Goal: Task Accomplishment & Management: Manage account settings

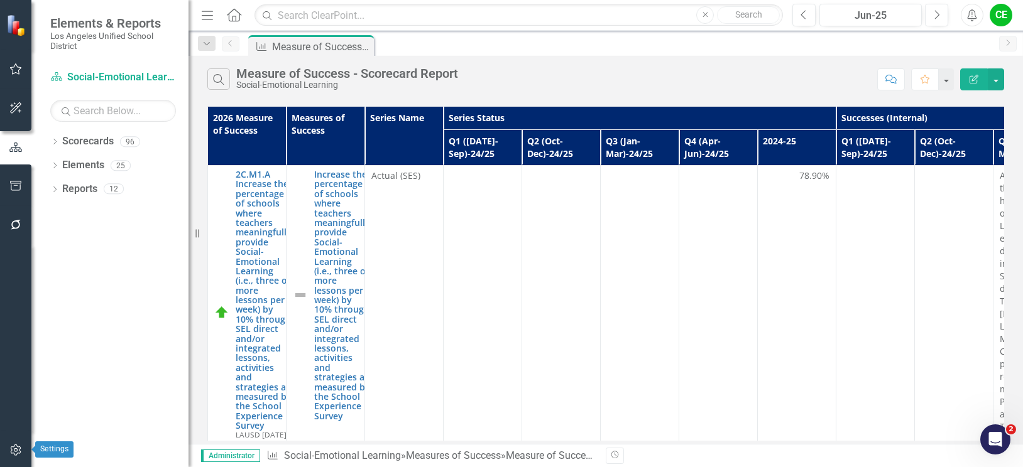
click at [13, 442] on button "button" at bounding box center [16, 451] width 28 height 26
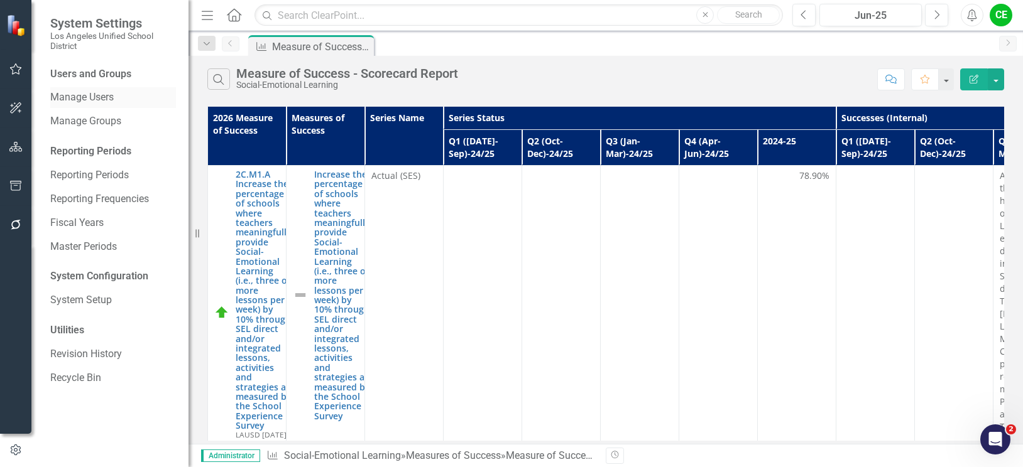
click at [89, 99] on link "Manage Users" at bounding box center [113, 97] width 126 height 14
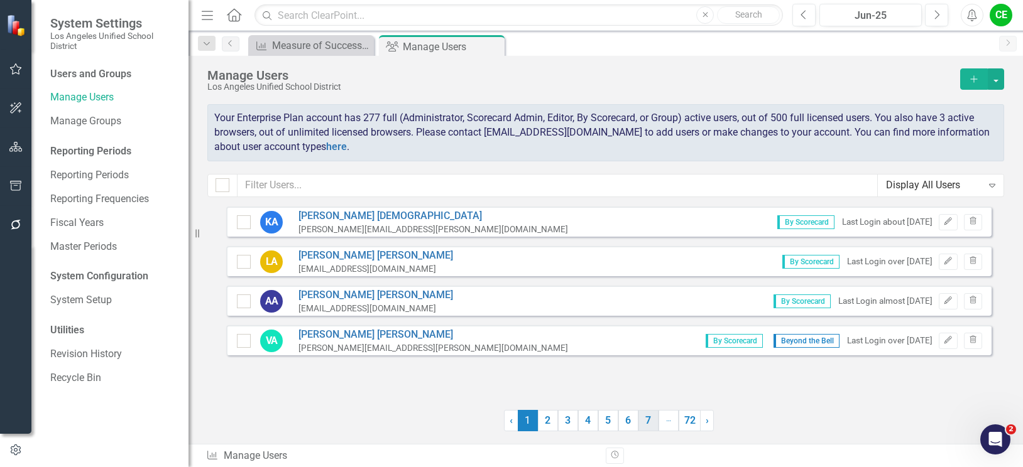
click at [646, 425] on link "7" at bounding box center [648, 420] width 20 height 21
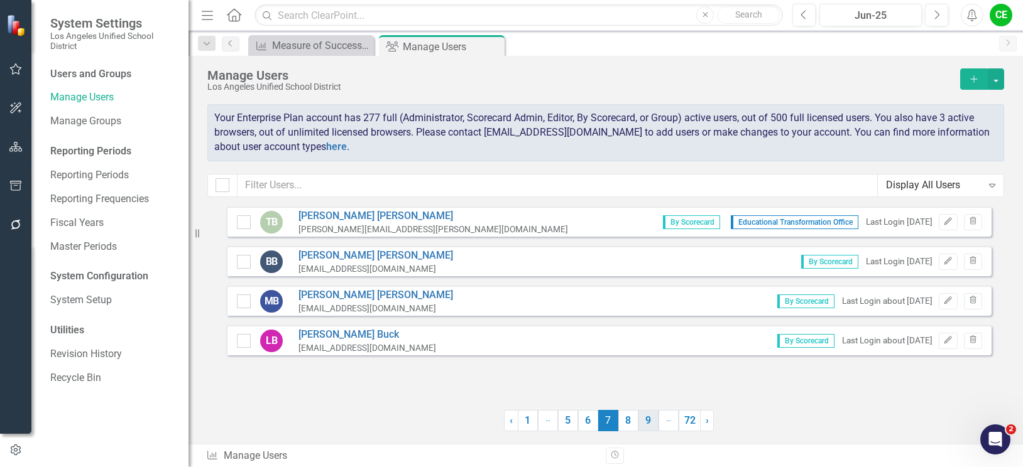
click at [650, 425] on link "9" at bounding box center [648, 420] width 20 height 21
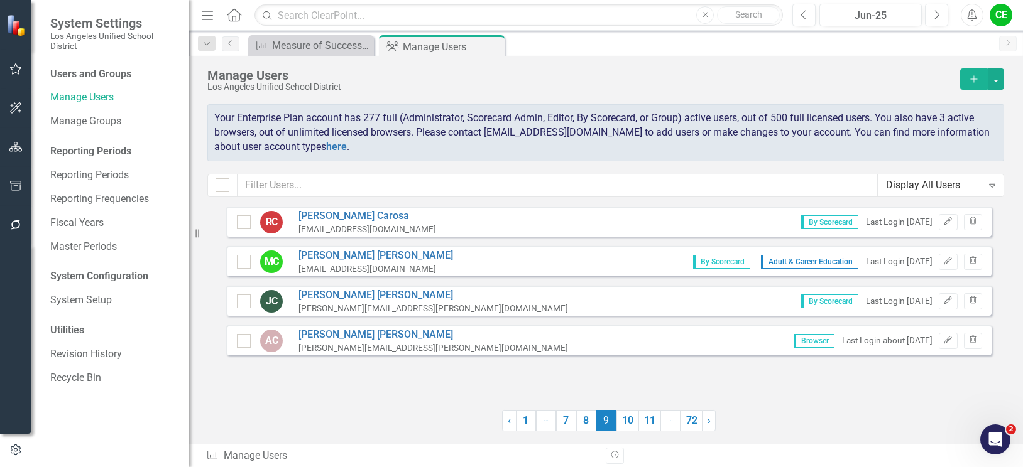
click at [650, 425] on link "11" at bounding box center [649, 420] width 22 height 21
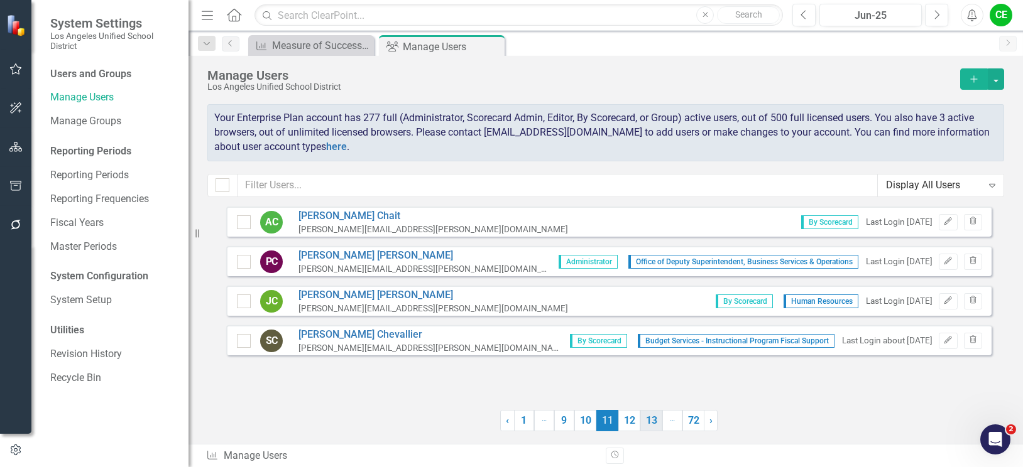
click at [653, 423] on link "13" at bounding box center [651, 420] width 22 height 21
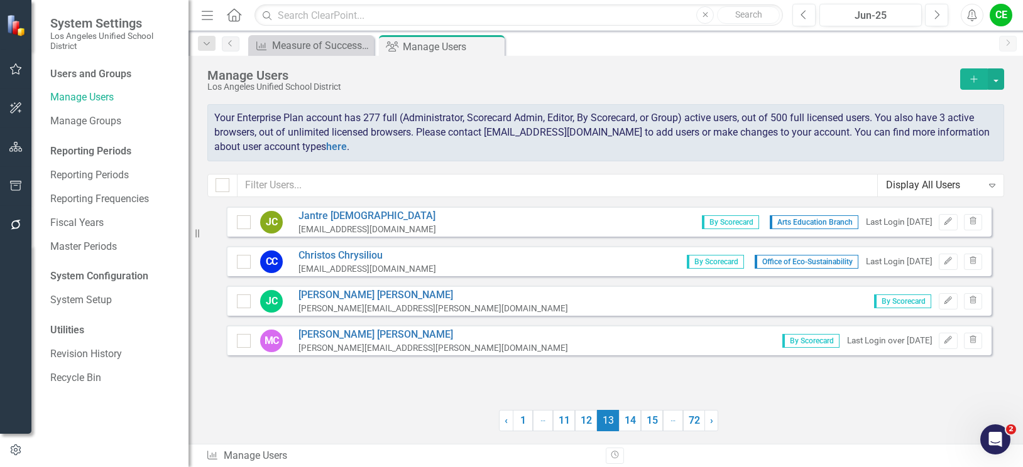
click at [997, 20] on div "CE" at bounding box center [1000, 15] width 23 height 23
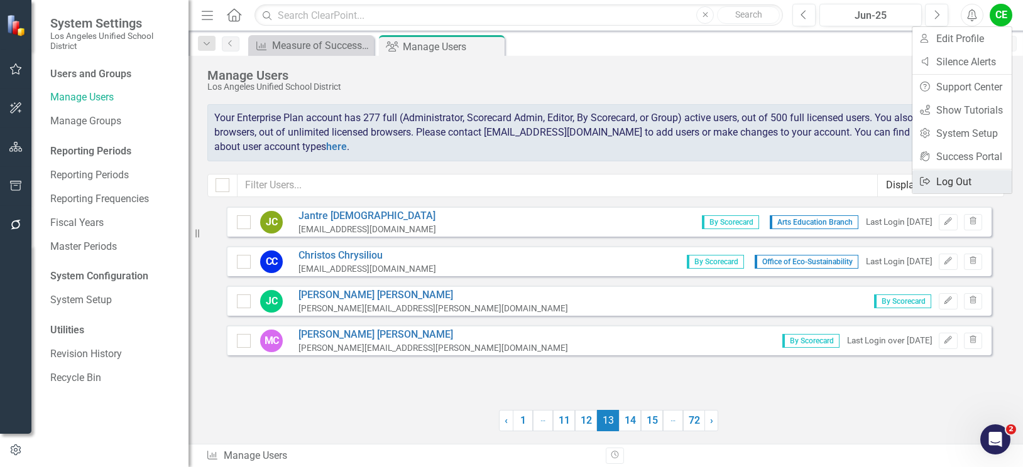
click at [953, 185] on link "Logout Log Out" at bounding box center [961, 181] width 99 height 23
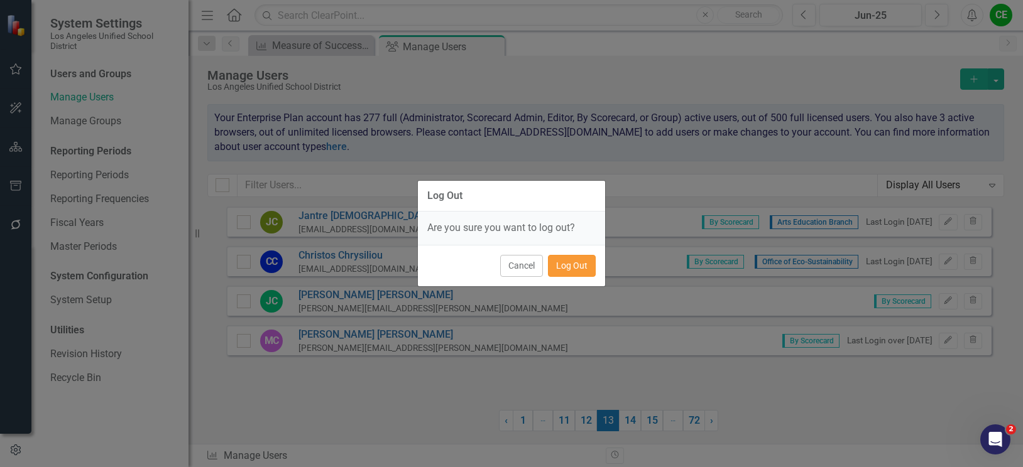
click at [575, 267] on button "Log Out" at bounding box center [572, 266] width 48 height 22
